Goal: Answer question/provide support: Share knowledge or assist other users

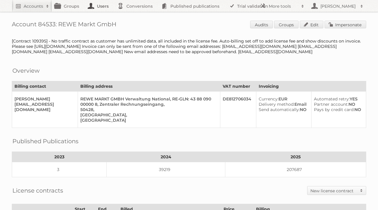
click at [103, 7] on link "Users" at bounding box center [100, 6] width 30 height 12
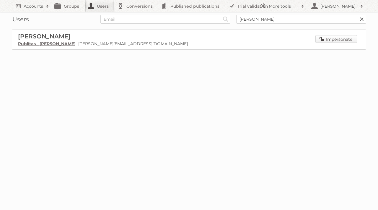
click at [332, 37] on link "Impersonate" at bounding box center [336, 39] width 42 height 8
click at [77, 8] on link "Groups" at bounding box center [68, 6] width 33 height 12
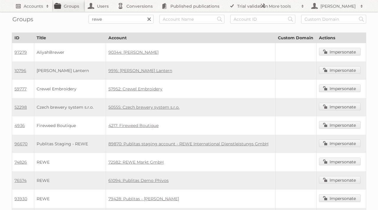
click at [33, 8] on h2 "Accounts" at bounding box center [33, 6] width 19 height 6
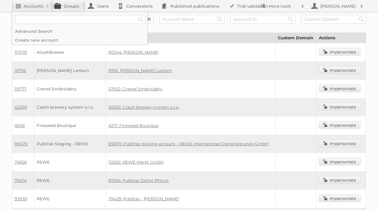
click at [33, 7] on h2 "Accounts" at bounding box center [33, 6] width 19 height 6
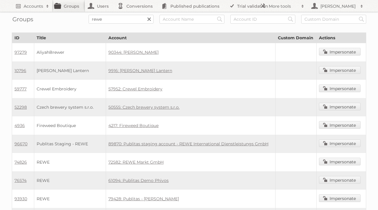
scroll to position [7, 0]
click at [195, 19] on input "text" at bounding box center [191, 19] width 65 height 9
type input "edeka"
click at [144, 15] on input "Search" at bounding box center [148, 19] width 9 height 9
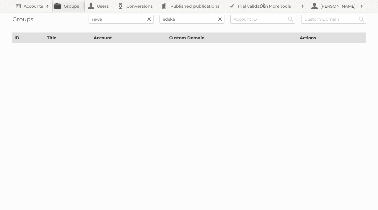
click at [150, 18] on link at bounding box center [149, 19] width 9 height 9
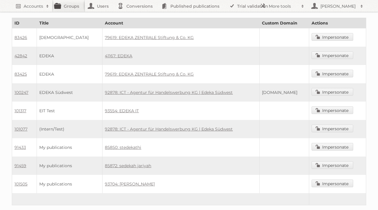
scroll to position [8, 0]
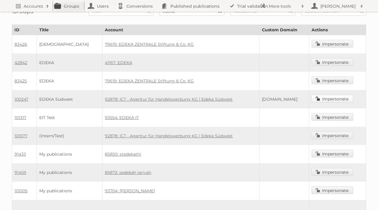
click at [324, 96] on link "Impersonate" at bounding box center [333, 99] width 42 height 8
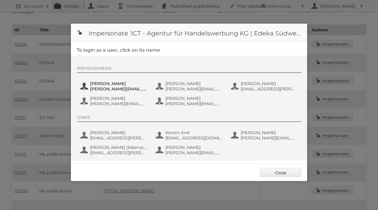
click at [123, 88] on span "[PERSON_NAME][EMAIL_ADDRESS][PERSON_NAME][DOMAIN_NAME]" at bounding box center [118, 88] width 57 height 5
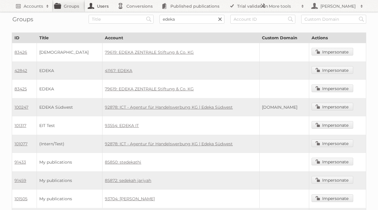
click at [99, 5] on link "Users" at bounding box center [100, 6] width 30 height 12
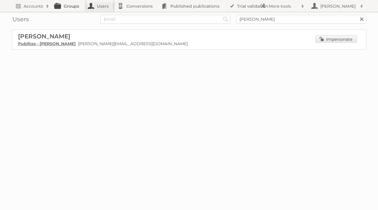
click at [69, 9] on link "Groups" at bounding box center [68, 6] width 33 height 12
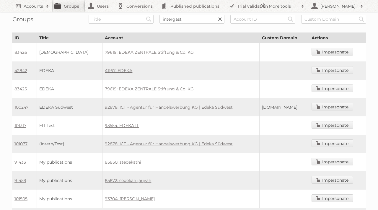
type input "intergast"
click at [144, 15] on input "Search" at bounding box center [148, 19] width 9 height 9
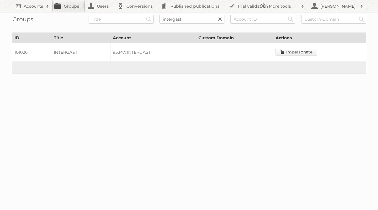
click at [288, 50] on link "Impersonate" at bounding box center [296, 52] width 42 height 8
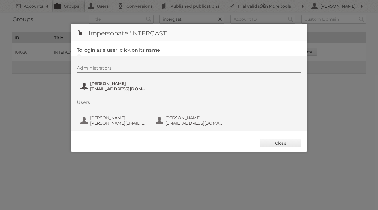
click at [107, 84] on span "[PERSON_NAME]" at bounding box center [118, 83] width 57 height 5
